Goal: Transaction & Acquisition: Purchase product/service

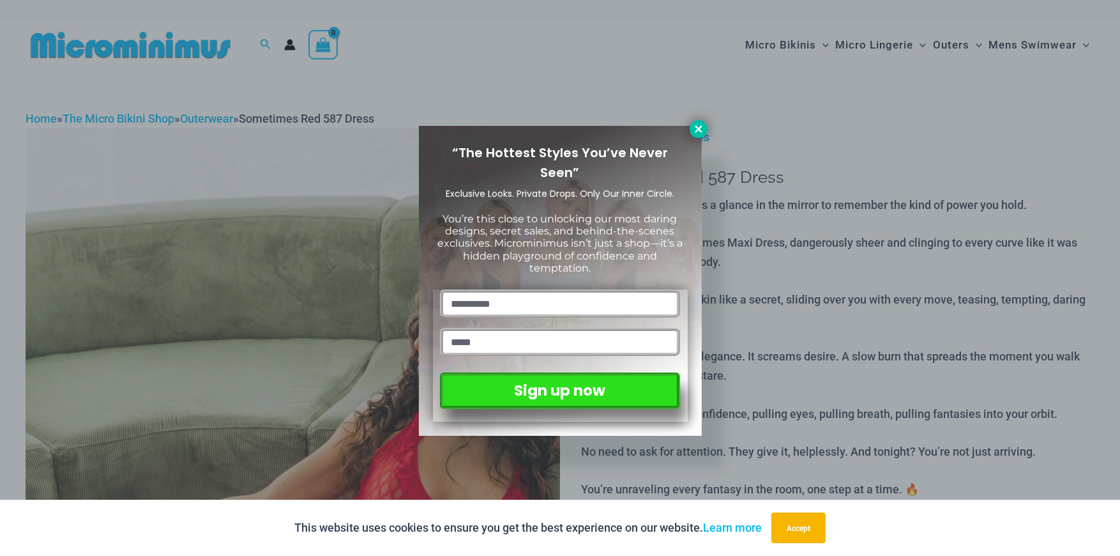
click at [695, 122] on button at bounding box center [699, 129] width 18 height 18
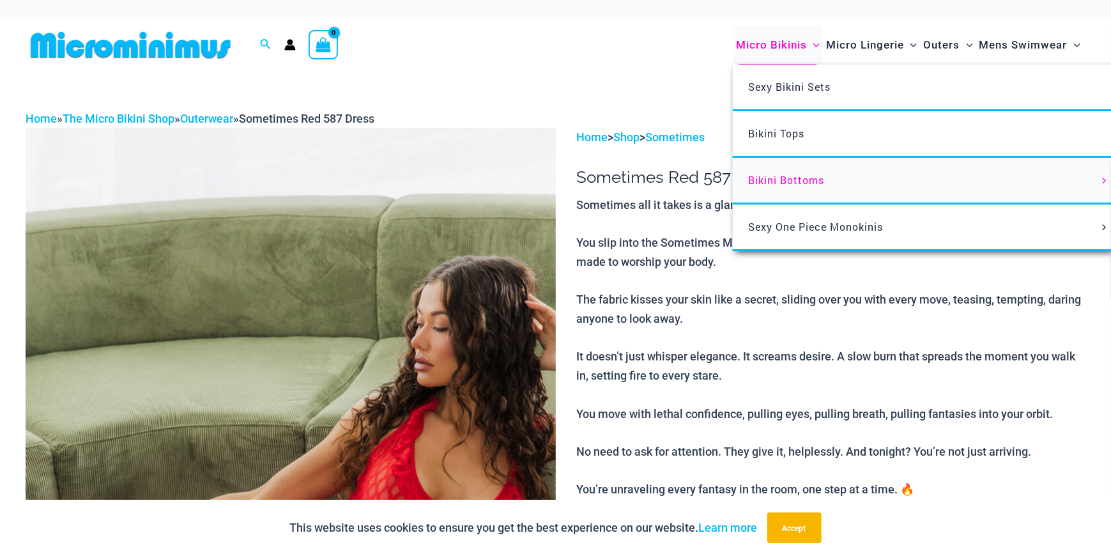
click at [775, 181] on span "Bikini Bottoms" at bounding box center [786, 179] width 76 height 13
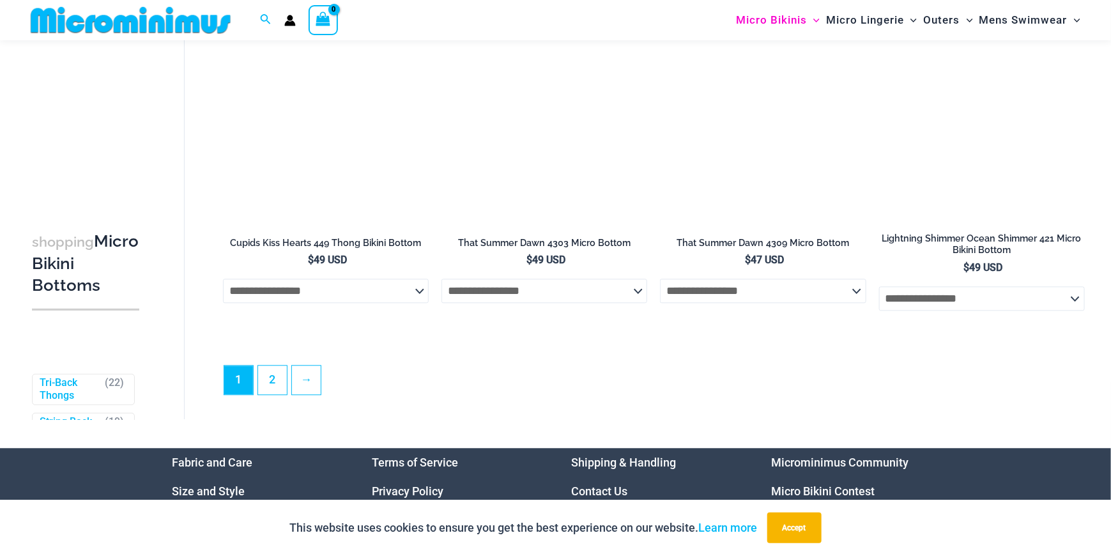
scroll to position [3887, 0]
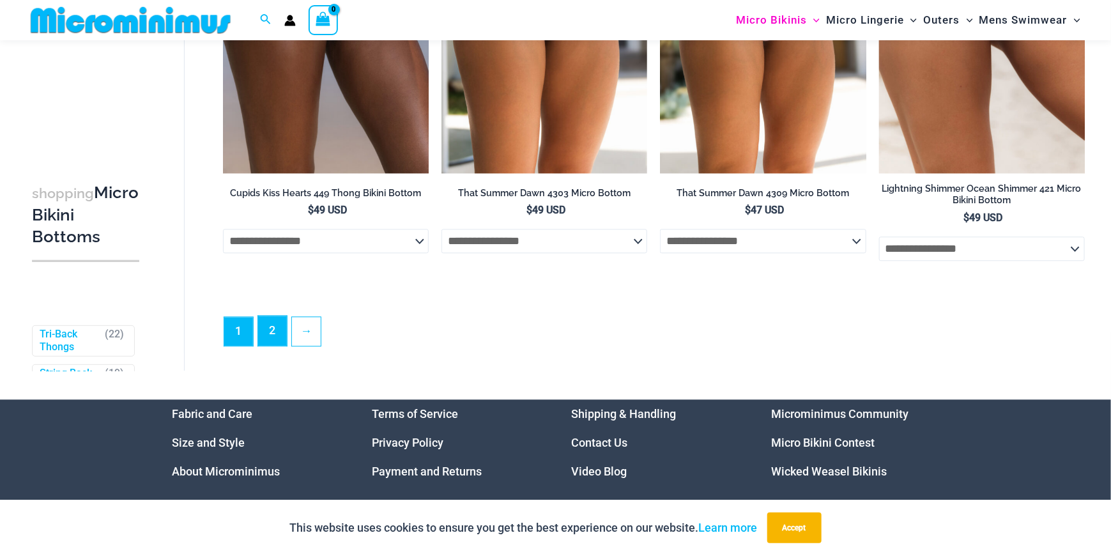
drag, startPoint x: 270, startPoint y: 357, endPoint x: 343, endPoint y: 343, distance: 74.1
click at [270, 345] on link "2" at bounding box center [272, 330] width 29 height 30
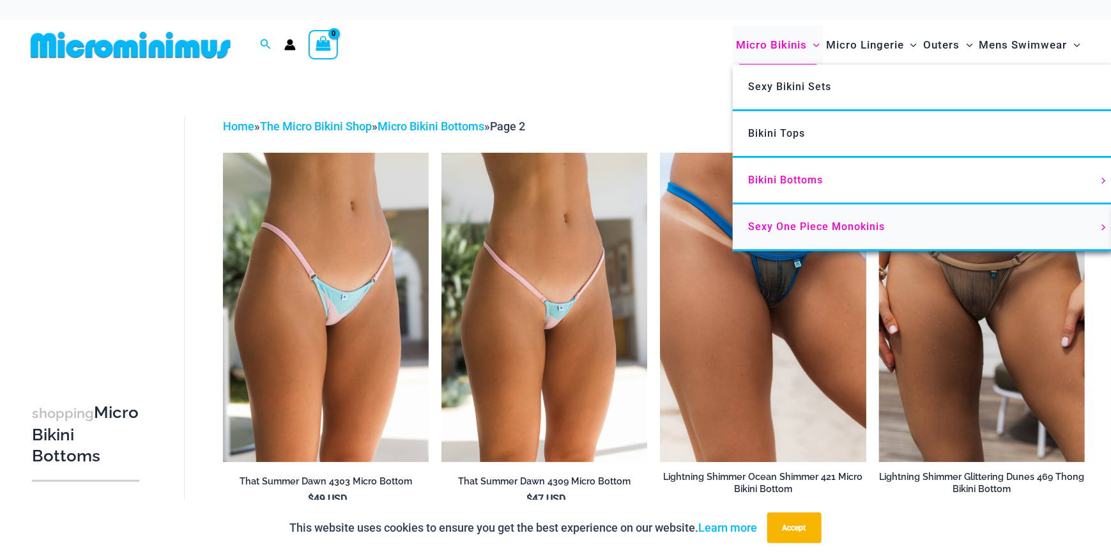
click at [812, 228] on span "Sexy One Piece Monokinis" at bounding box center [816, 226] width 137 height 12
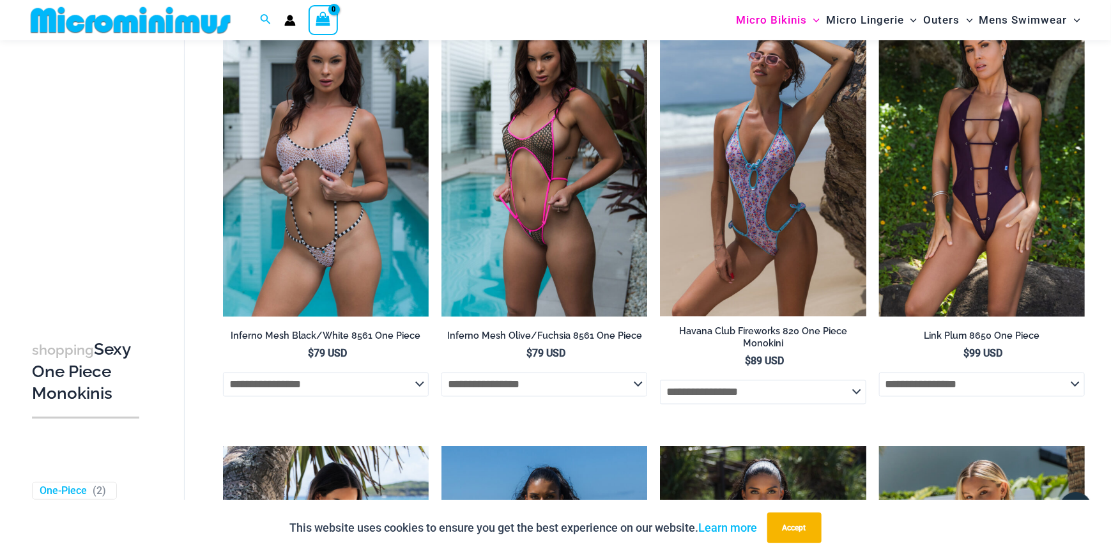
scroll to position [564, 0]
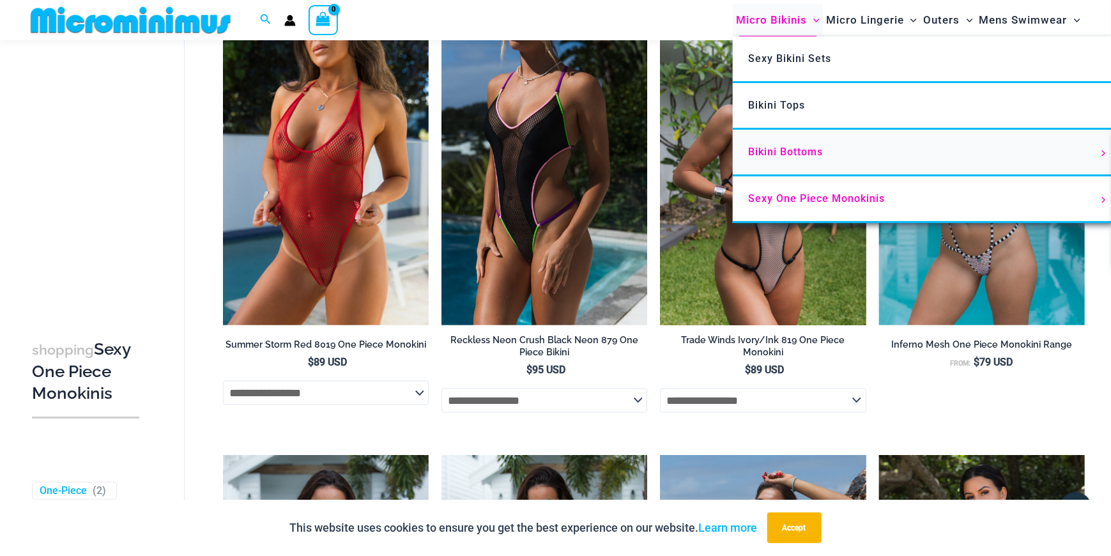
click at [773, 149] on span "Bikini Bottoms" at bounding box center [785, 152] width 75 height 12
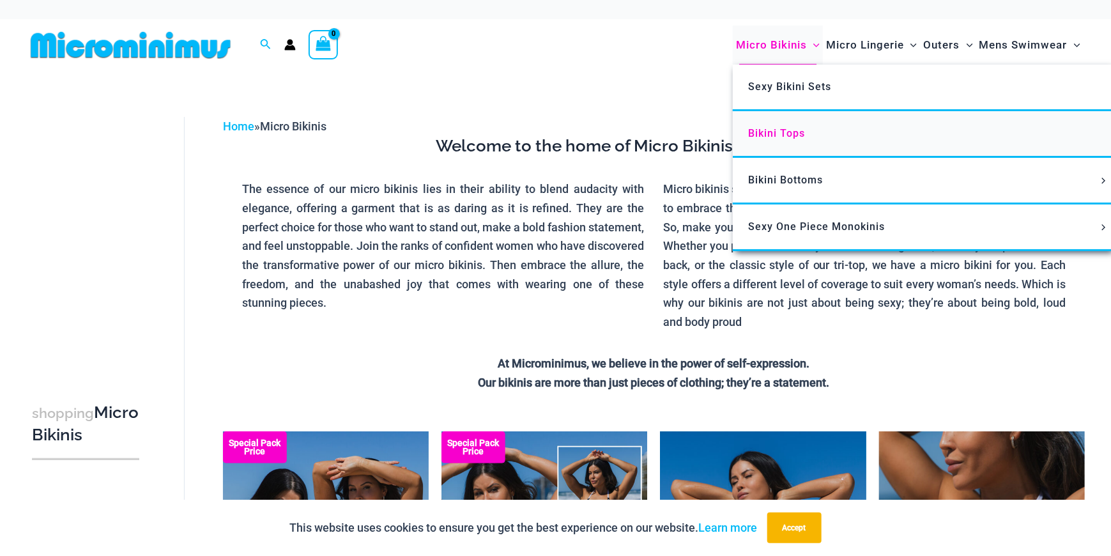
click at [759, 130] on span "Bikini Tops" at bounding box center [776, 133] width 57 height 12
